Goal: Entertainment & Leisure: Consume media (video, audio)

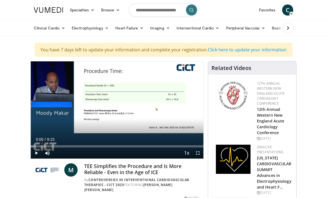
click at [119, 129] on div "10 seconds Tap to unmute" at bounding box center [117, 109] width 173 height 97
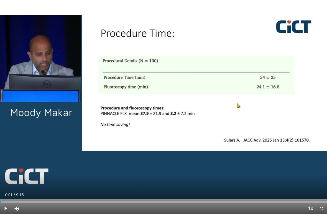
click at [211, 157] on div "10 seconds Tap to unmute" at bounding box center [163, 107] width 327 height 214
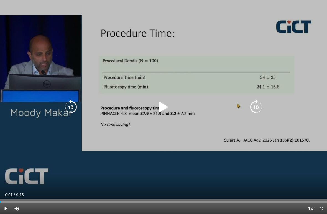
click at [167, 107] on icon "Video Player" at bounding box center [164, 107] width 16 height 16
click at [162, 109] on icon "Video Player" at bounding box center [164, 107] width 16 height 16
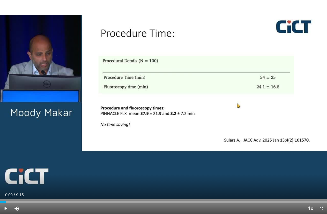
click at [176, 134] on div "10 seconds Tap to unmute" at bounding box center [163, 107] width 327 height 214
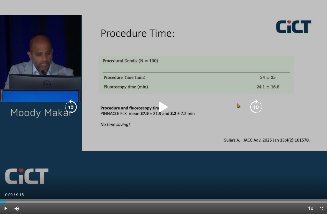
click at [166, 105] on icon "Video Player" at bounding box center [164, 107] width 16 height 16
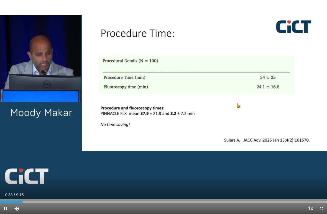
click at [297, 96] on div "10 seconds Tap to unmute" at bounding box center [163, 107] width 327 height 214
click at [285, 158] on div "10 seconds Tap to unmute" at bounding box center [163, 107] width 327 height 214
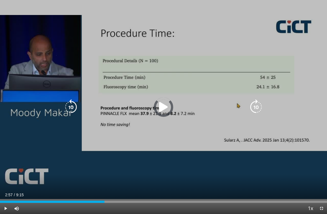
click at [1, 197] on div "Progress Bar" at bounding box center [0, 201] width 1 height 2
click at [134, 197] on div "Loaded : 79.14%" at bounding box center [163, 199] width 327 height 5
click at [155, 197] on div "Progress Bar" at bounding box center [79, 201] width 159 height 2
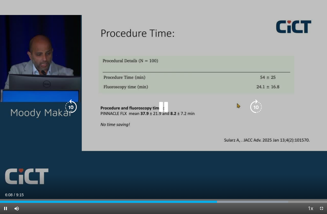
click at [216, 197] on div "Progress Bar" at bounding box center [108, 201] width 217 height 2
click at [218, 197] on div "Progress Bar" at bounding box center [115, 201] width 230 height 2
click at [165, 104] on icon "Video Player" at bounding box center [164, 107] width 16 height 16
click at [171, 157] on div "10 seconds Tap to unmute" at bounding box center [163, 107] width 327 height 214
click at [162, 109] on icon "Video Player" at bounding box center [164, 107] width 16 height 16
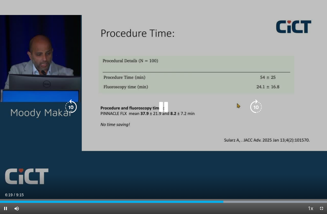
click at [184, 150] on div "10 seconds Tap to unmute" at bounding box center [163, 107] width 327 height 214
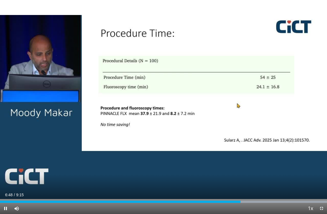
click at [231, 163] on div "10 seconds Tap to unmute" at bounding box center [163, 107] width 327 height 214
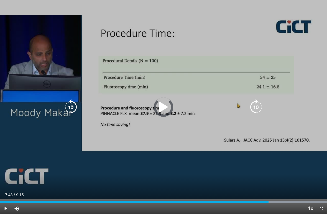
click at [273, 197] on div "Progress Bar" at bounding box center [253, 201] width 147 height 2
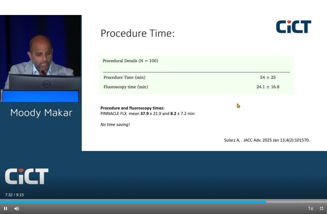
click at [261, 161] on div "10 seconds Tap to unmute" at bounding box center [163, 107] width 327 height 214
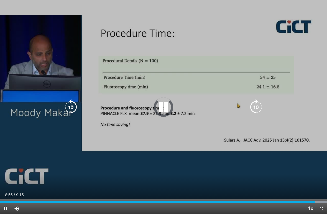
click at [315, 197] on div "Progress Bar" at bounding box center [157, 201] width 315 height 2
click at [162, 110] on icon "Video Player" at bounding box center [164, 107] width 16 height 16
click at [160, 111] on icon "Video Player" at bounding box center [164, 107] width 16 height 16
click at [160, 109] on icon "Video Player" at bounding box center [164, 107] width 16 height 16
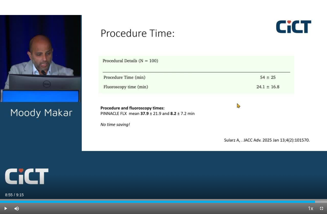
click at [153, 130] on div "10 seconds Tap to unmute" at bounding box center [163, 107] width 327 height 214
click at [159, 123] on div "10 seconds Tap to unmute" at bounding box center [163, 107] width 327 height 214
click at [160, 107] on div "10 seconds Tap to unmute" at bounding box center [163, 107] width 327 height 214
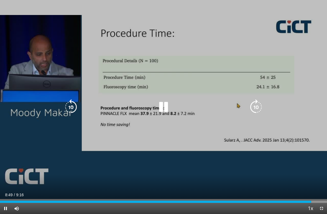
click at [163, 114] on icon "Video Player" at bounding box center [164, 107] width 16 height 16
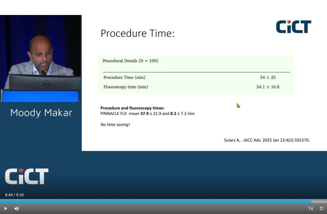
click at [179, 160] on div "10 seconds Tap to unmute" at bounding box center [163, 107] width 327 height 214
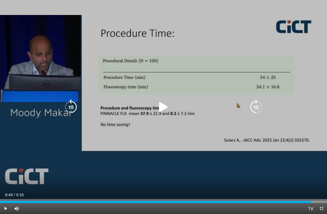
click at [158, 110] on icon "Video Player" at bounding box center [164, 107] width 16 height 16
click at [159, 106] on icon "Video Player" at bounding box center [164, 107] width 16 height 16
